Goal: Task Accomplishment & Management: Complete application form

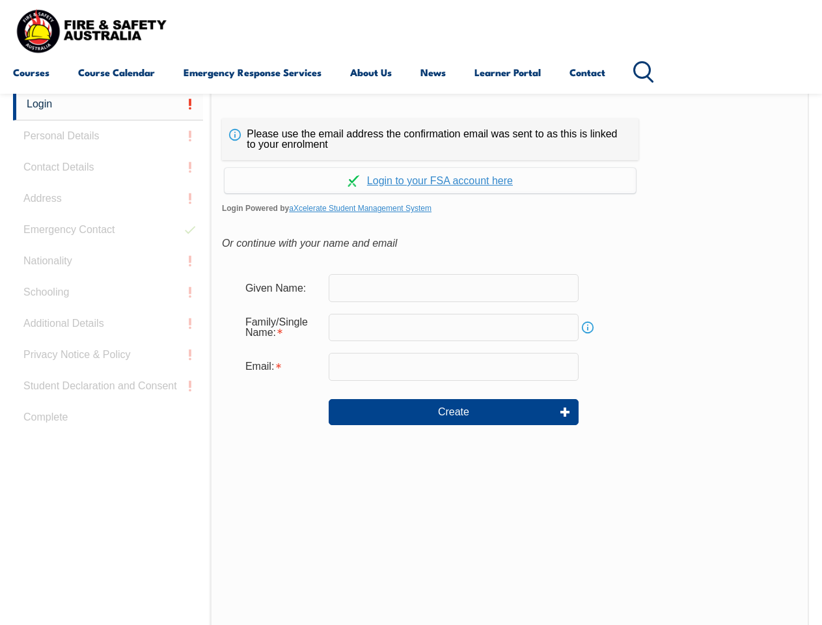
scroll to position [308, 0]
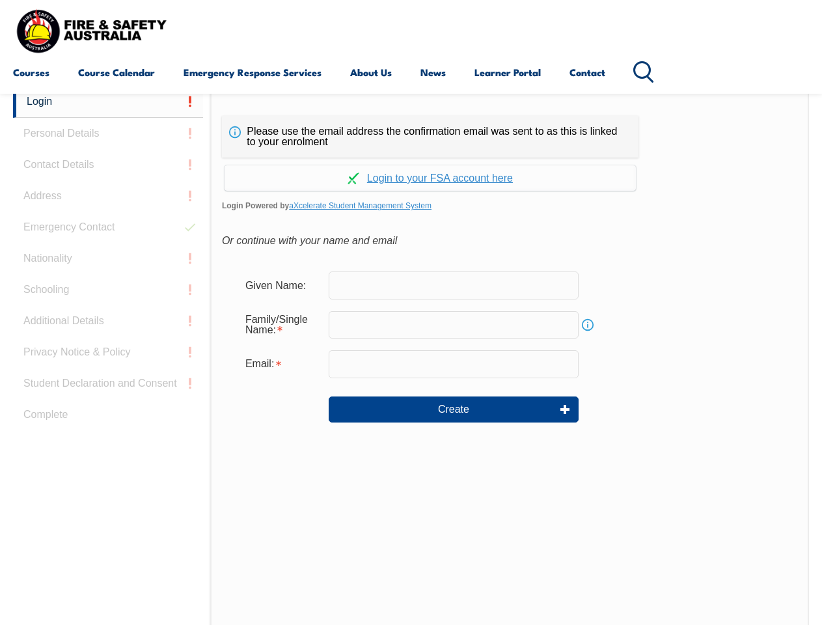
click at [411, 158] on div "Continue with Google Continue with Apple Continue with Facebook Continue with a…" at bounding box center [430, 174] width 417 height 33
click at [411, 356] on input "email" at bounding box center [454, 363] width 250 height 27
click at [108, 102] on link "Login" at bounding box center [108, 102] width 190 height 32
click at [108, 133] on div "Login Personal Details Contact Details Address Emergency Contact Nationality Sc…" at bounding box center [111, 411] width 197 height 651
click at [108, 165] on div "Login Personal Details Contact Details Address Emergency Contact Nationality Sc…" at bounding box center [111, 411] width 197 height 651
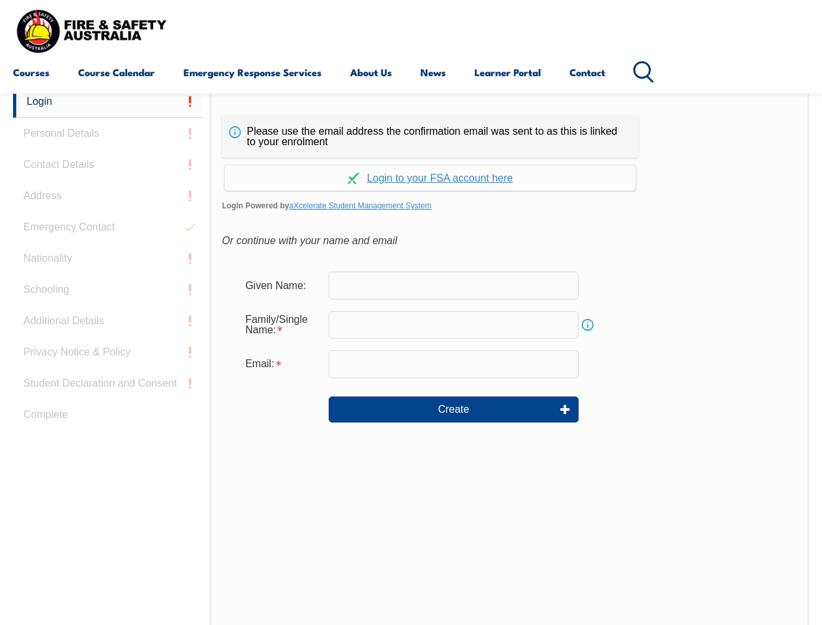
click at [108, 196] on div "Login Personal Details Contact Details Address Emergency Contact Nationality Sc…" at bounding box center [111, 411] width 197 height 651
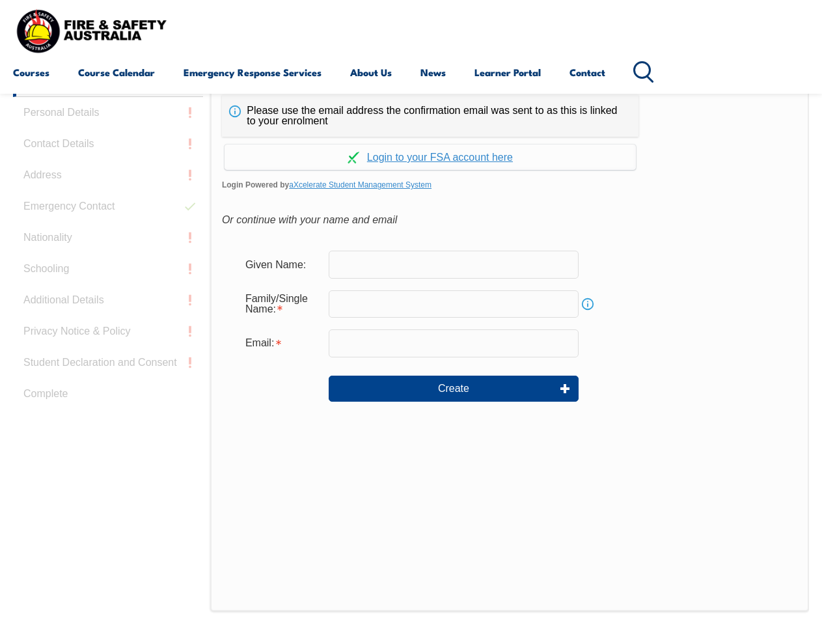
click at [108, 227] on div "Login Personal Details Contact Details Address Emergency Contact Nationality Sc…" at bounding box center [111, 390] width 197 height 651
click at [108, 259] on div "Login Personal Details Contact Details Address Emergency Contact Nationality Sc…" at bounding box center [111, 390] width 197 height 651
click at [108, 290] on div "Login Personal Details Contact Details Address Emergency Contact Nationality Sc…" at bounding box center [111, 390] width 197 height 651
click at [108, 321] on div "Login Personal Details Contact Details Address Emergency Contact Nationality Sc…" at bounding box center [111, 390] width 197 height 651
